Goal: Navigation & Orientation: Find specific page/section

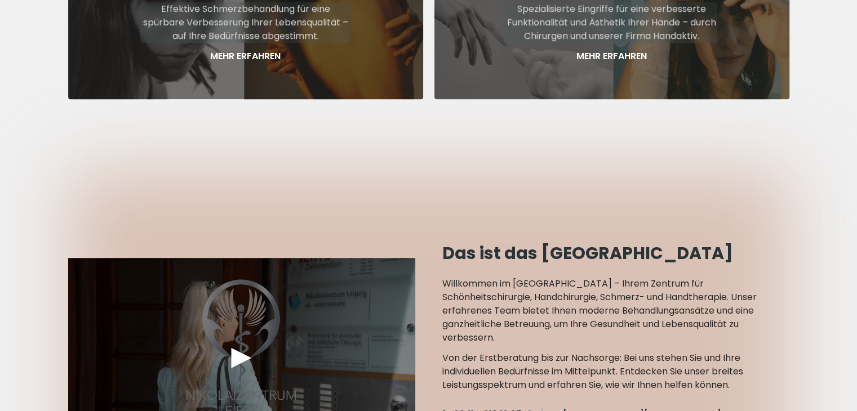
scroll to position [902, 0]
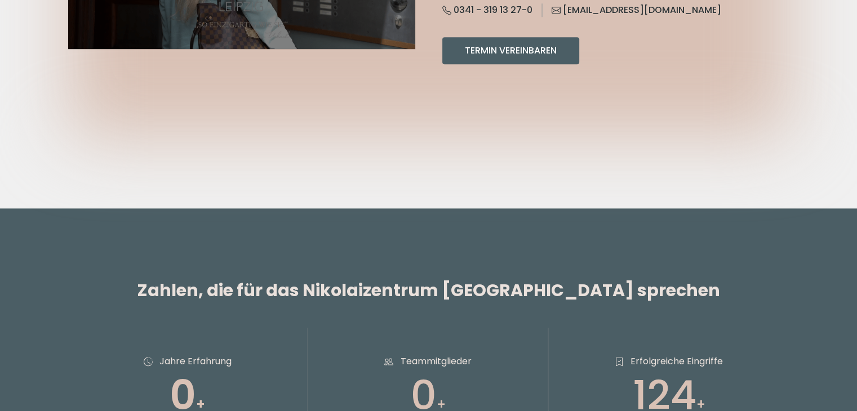
scroll to position [1409, 0]
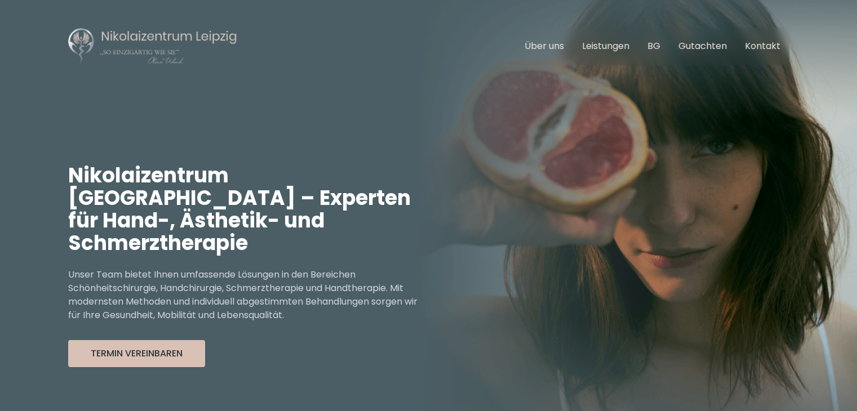
click at [794, 97] on header "Hauptnavigation öffnen Über uns Leistungen BG Gutachten Kontakt Nikolaizentrum …" at bounding box center [428, 220] width 857 height 440
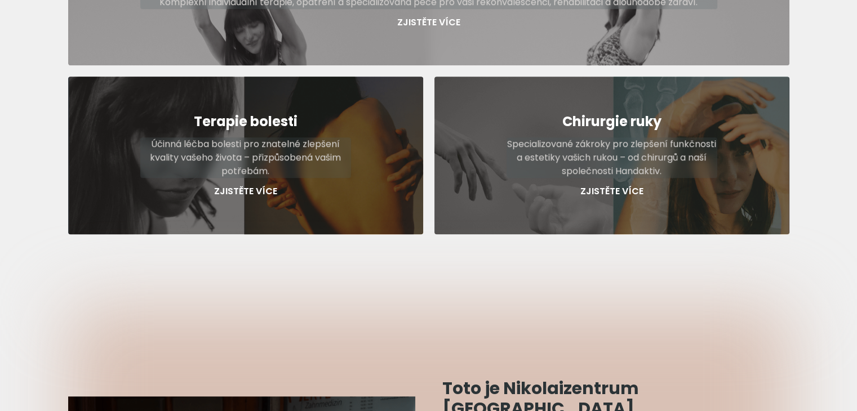
scroll to position [451, 0]
